Goal: Navigation & Orientation: Go to known website

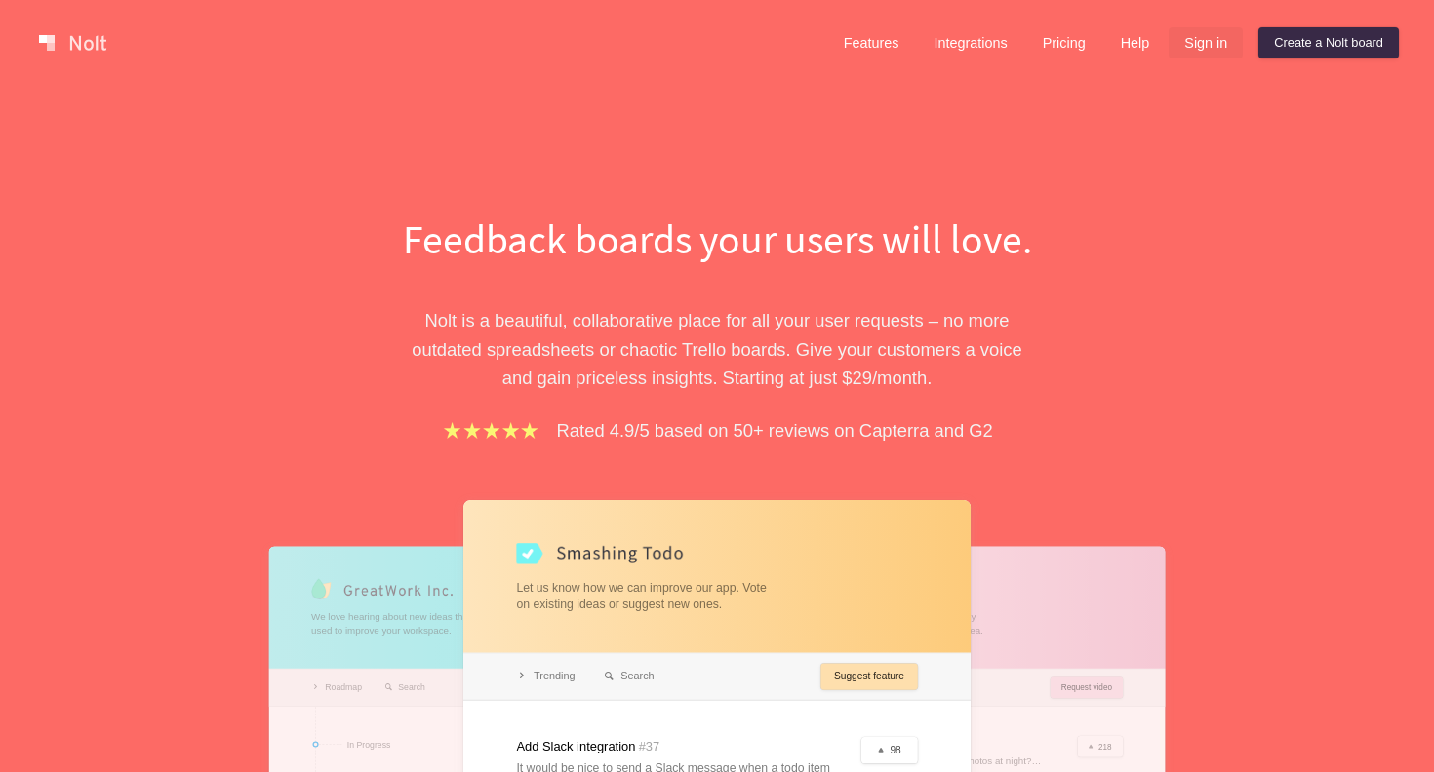
click at [1201, 34] on link "Sign in" at bounding box center [1205, 42] width 74 height 31
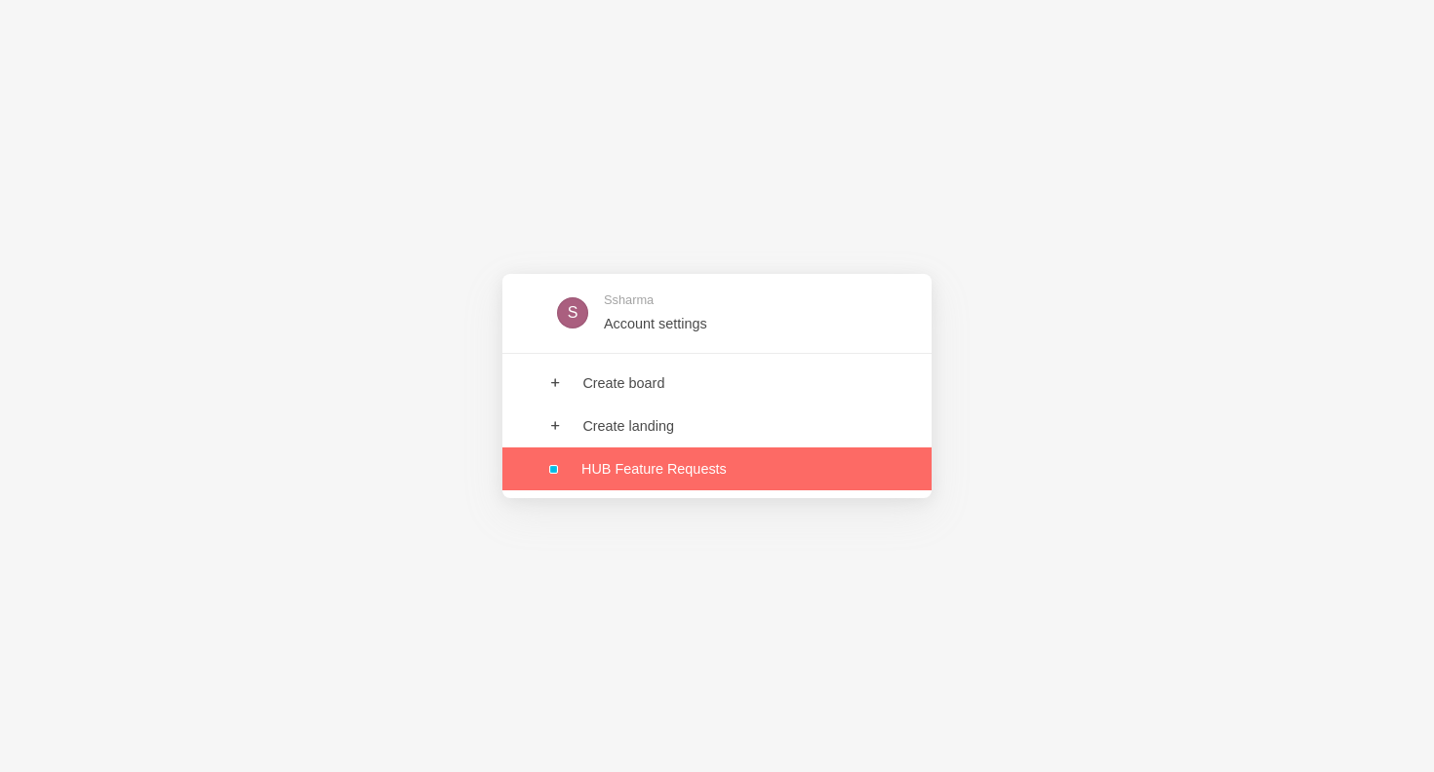
click at [694, 458] on link at bounding box center [716, 469] width 429 height 43
